Goal: Task Accomplishment & Management: Manage account settings

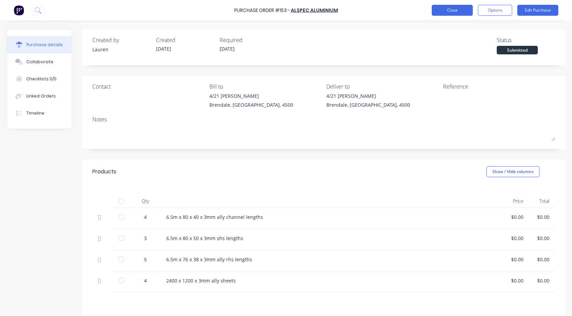
click at [451, 9] on button "Close" at bounding box center [451, 10] width 41 height 11
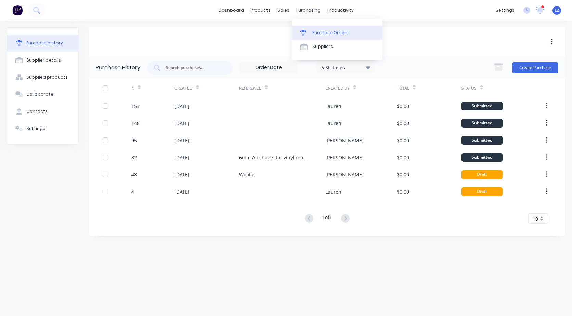
click at [322, 31] on div "Purchase Orders" at bounding box center [330, 33] width 36 height 6
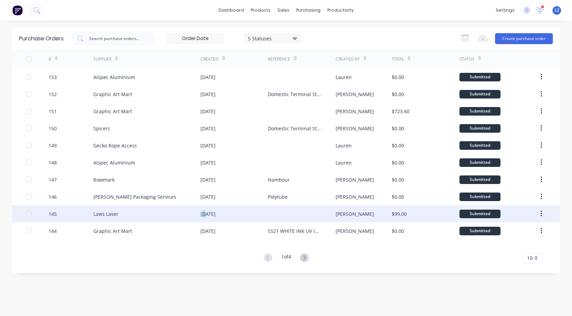
click at [205, 216] on div "[DATE]" at bounding box center [207, 213] width 15 height 7
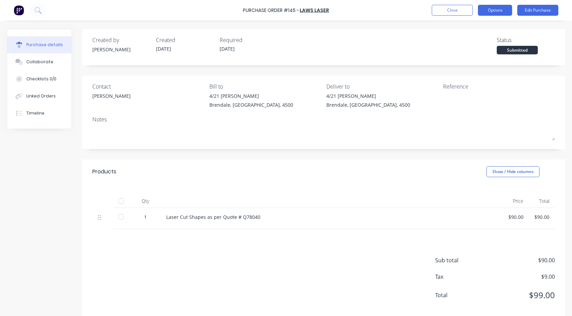
click at [494, 13] on button "Options" at bounding box center [495, 10] width 34 height 11
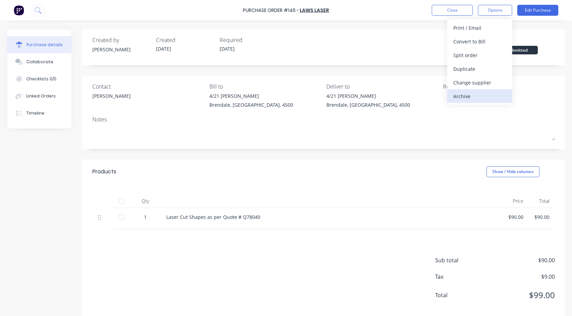
click at [456, 101] on div "Archive" at bounding box center [479, 96] width 53 height 10
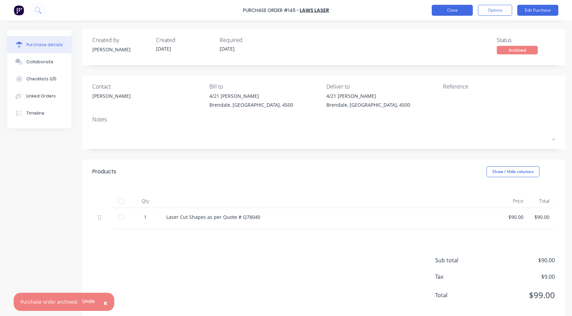
click at [455, 12] on button "Close" at bounding box center [451, 10] width 41 height 11
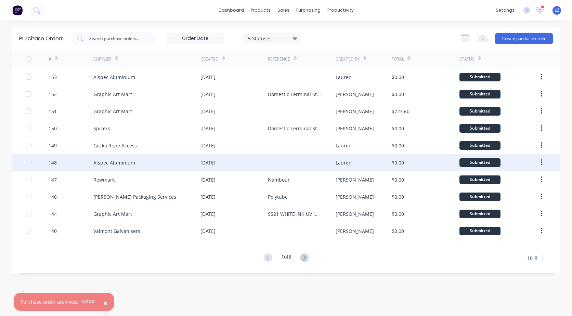
click at [213, 162] on div "[DATE]" at bounding box center [207, 162] width 15 height 7
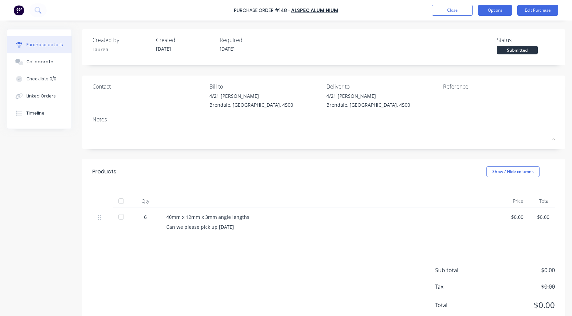
click at [489, 14] on button "Options" at bounding box center [495, 10] width 34 height 11
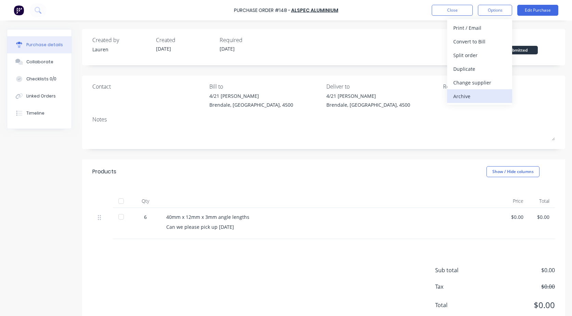
click at [464, 95] on div "Archive" at bounding box center [479, 96] width 53 height 10
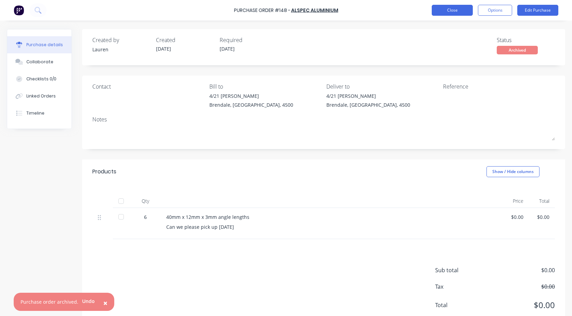
click at [461, 10] on button "Close" at bounding box center [451, 10] width 41 height 11
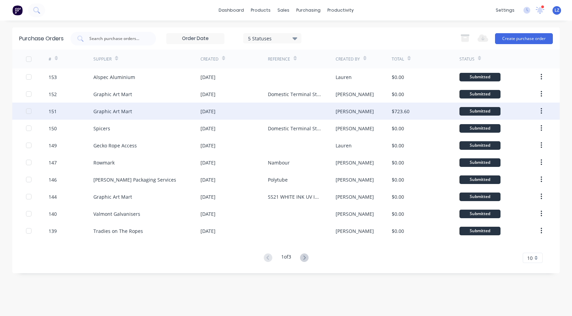
click at [215, 113] on div "[DATE]" at bounding box center [207, 111] width 15 height 7
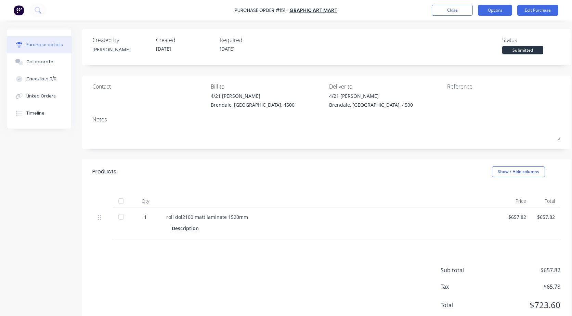
click at [491, 13] on button "Options" at bounding box center [495, 10] width 34 height 11
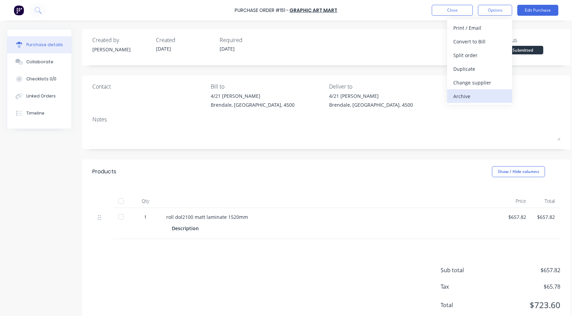
click at [458, 94] on div "Archive" at bounding box center [479, 96] width 53 height 10
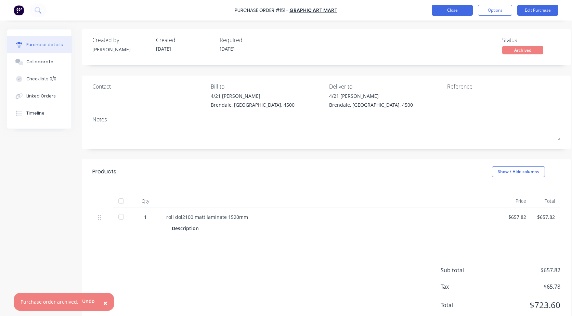
click at [445, 11] on button "Close" at bounding box center [451, 10] width 41 height 11
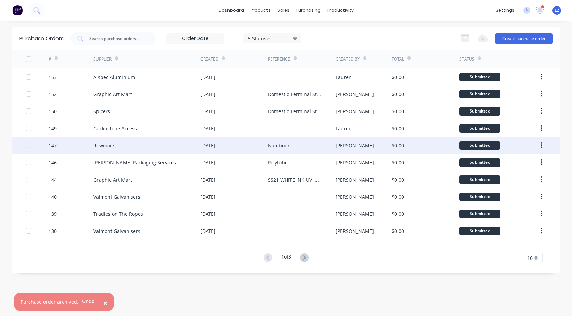
click at [215, 145] on div "[DATE]" at bounding box center [207, 145] width 15 height 7
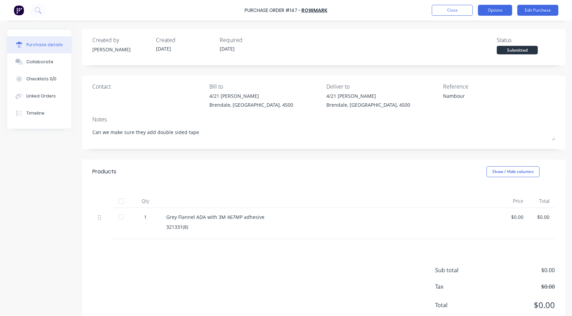
click at [489, 7] on button "Options" at bounding box center [495, 10] width 34 height 11
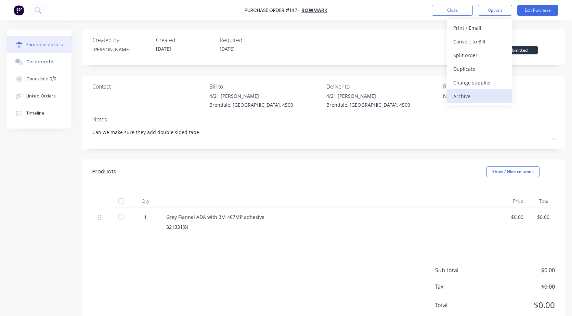
click at [454, 99] on div "Archive" at bounding box center [479, 96] width 53 height 10
type textarea "x"
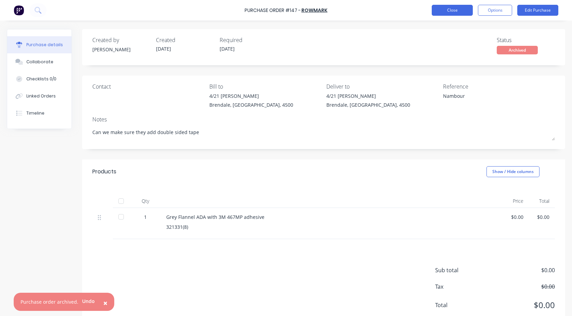
click at [462, 13] on button "Close" at bounding box center [451, 10] width 41 height 11
